Goal: Information Seeking & Learning: Find specific fact

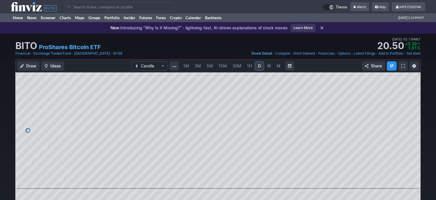
click at [117, 6] on input "Search" at bounding box center [119, 6] width 110 height 9
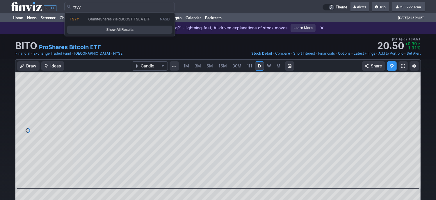
type input "tsyy"
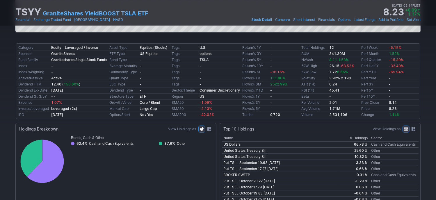
scroll to position [232, 0]
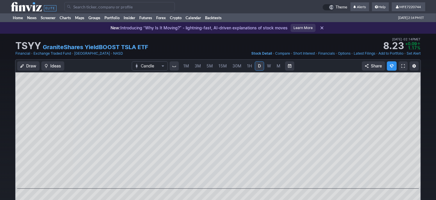
click at [119, 4] on input "Search" at bounding box center [119, 6] width 110 height 9
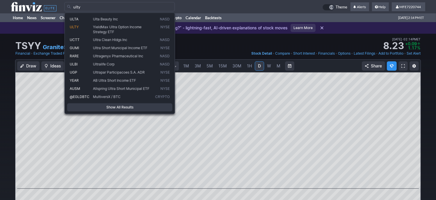
type input "ulty"
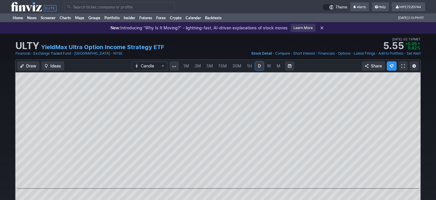
click at [98, 7] on input "Search" at bounding box center [119, 6] width 110 height 9
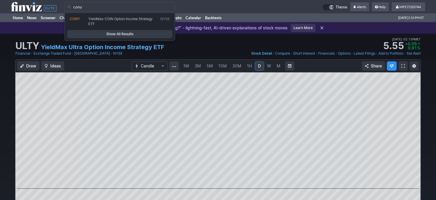
type input "cony"
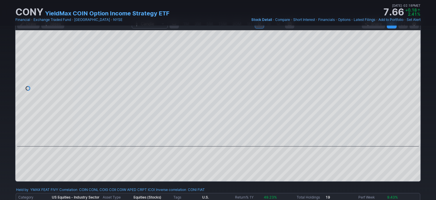
scroll to position [29, 0]
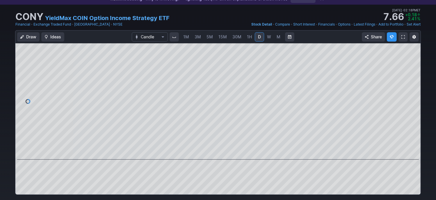
click at [275, 38] on link "M" at bounding box center [278, 36] width 9 height 9
click at [268, 37] on span "W" at bounding box center [269, 36] width 4 height 5
click at [134, 19] on link "YieldMax COIN Option Income Strategy ETF" at bounding box center [107, 18] width 124 height 8
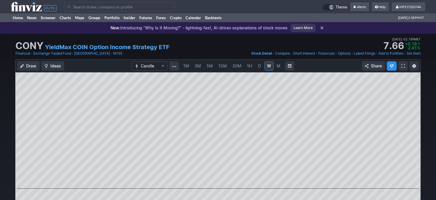
click at [117, 7] on input "Search" at bounding box center [119, 6] width 110 height 9
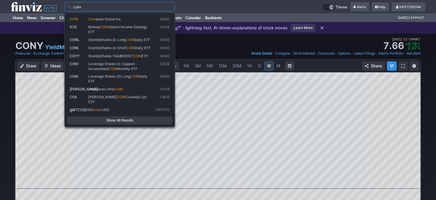
click at [96, 19] on span "base Global Inc" at bounding box center [108, 19] width 25 height 4
type input "COIN"
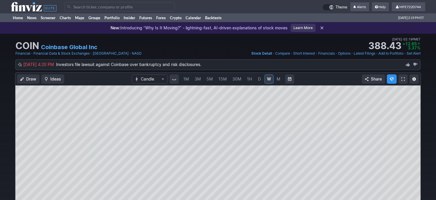
click at [278, 77] on span "M" at bounding box center [279, 78] width 4 height 5
click at [256, 80] on link "D" at bounding box center [259, 78] width 9 height 9
click at [279, 81] on span "M" at bounding box center [279, 78] width 4 height 5
click at [260, 78] on span "D" at bounding box center [259, 79] width 4 height 6
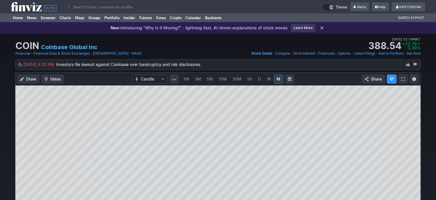
click at [149, 7] on input "Search" at bounding box center [119, 6] width 110 height 9
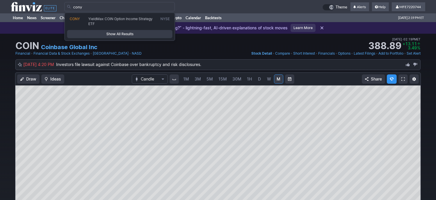
type input "cony"
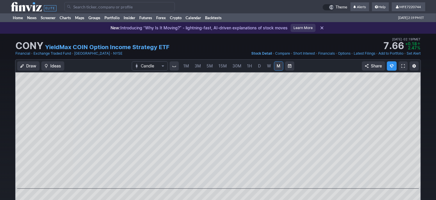
click at [268, 64] on span "W" at bounding box center [269, 65] width 4 height 5
